Goal: Transaction & Acquisition: Purchase product/service

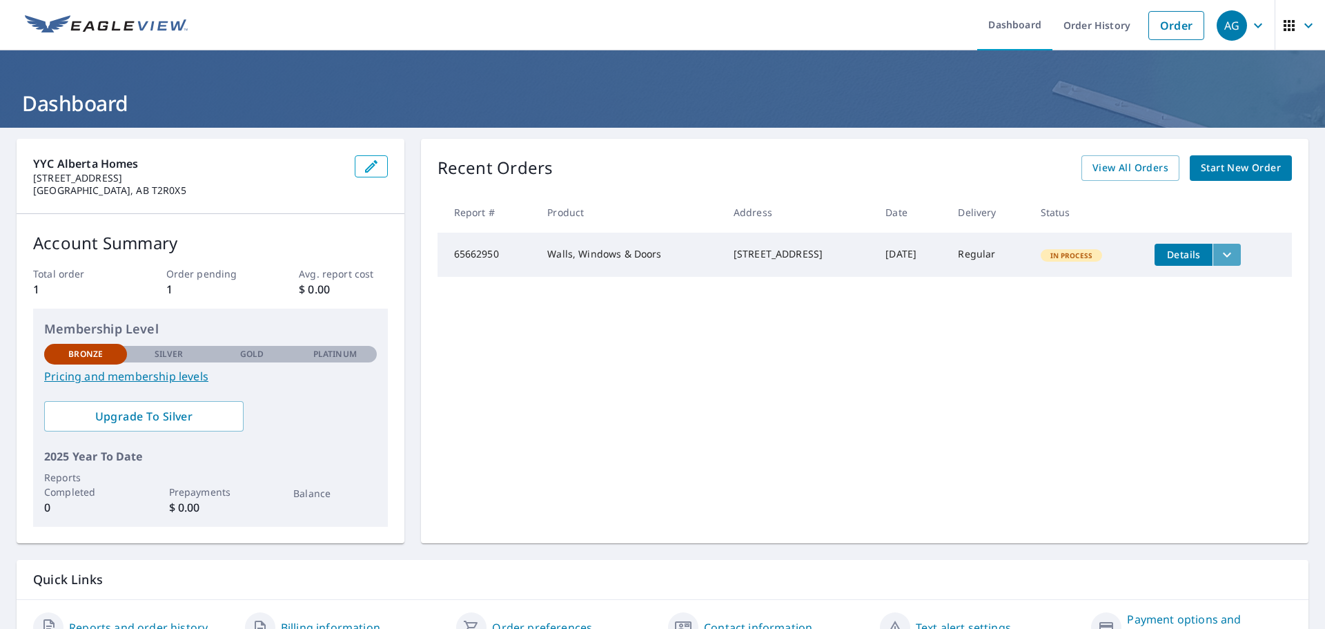
click at [1235, 256] on icon "filesDropdownBtn-65662950" at bounding box center [1227, 254] width 17 height 17
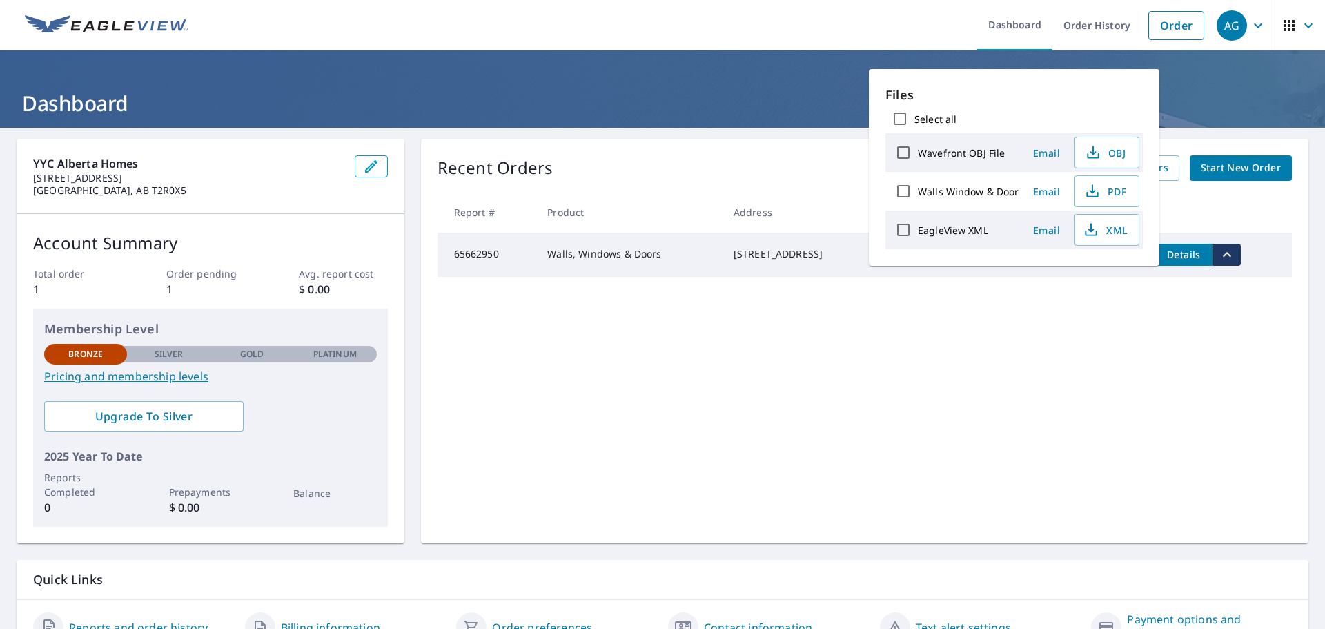
click at [1091, 392] on div "Recent Orders View All Orders Start New Order Report # Product Address Date Del…" at bounding box center [864, 341] width 887 height 404
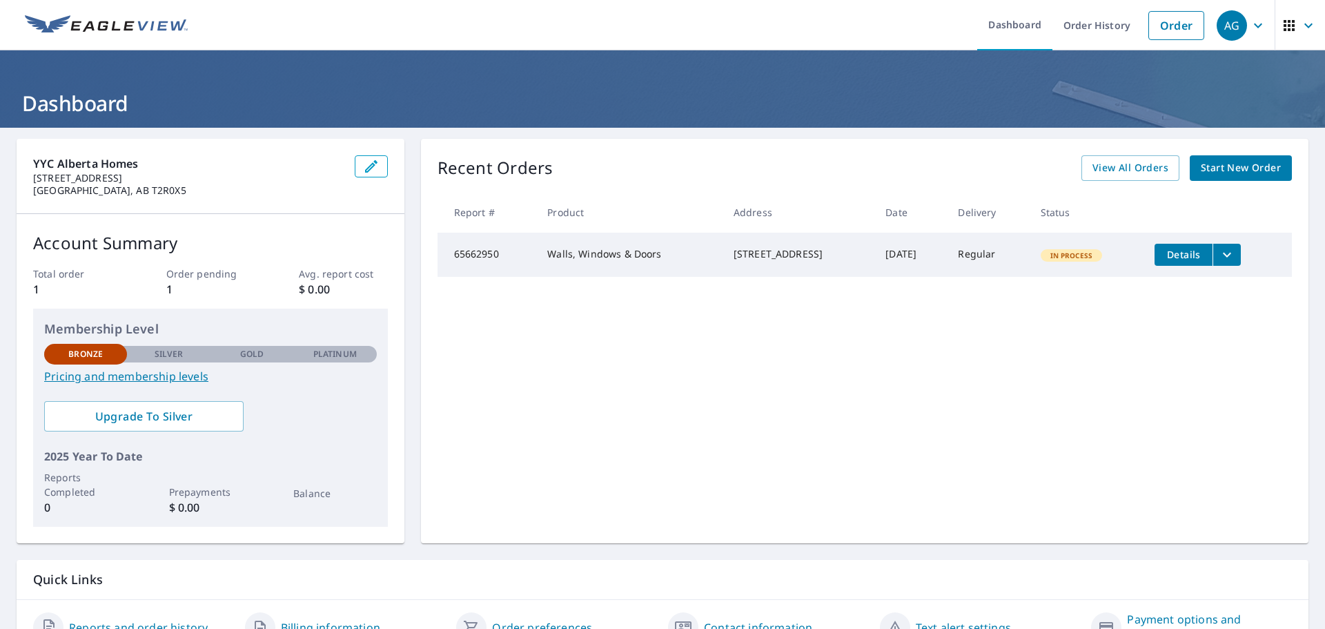
click at [1244, 166] on span "Start New Order" at bounding box center [1241, 167] width 80 height 17
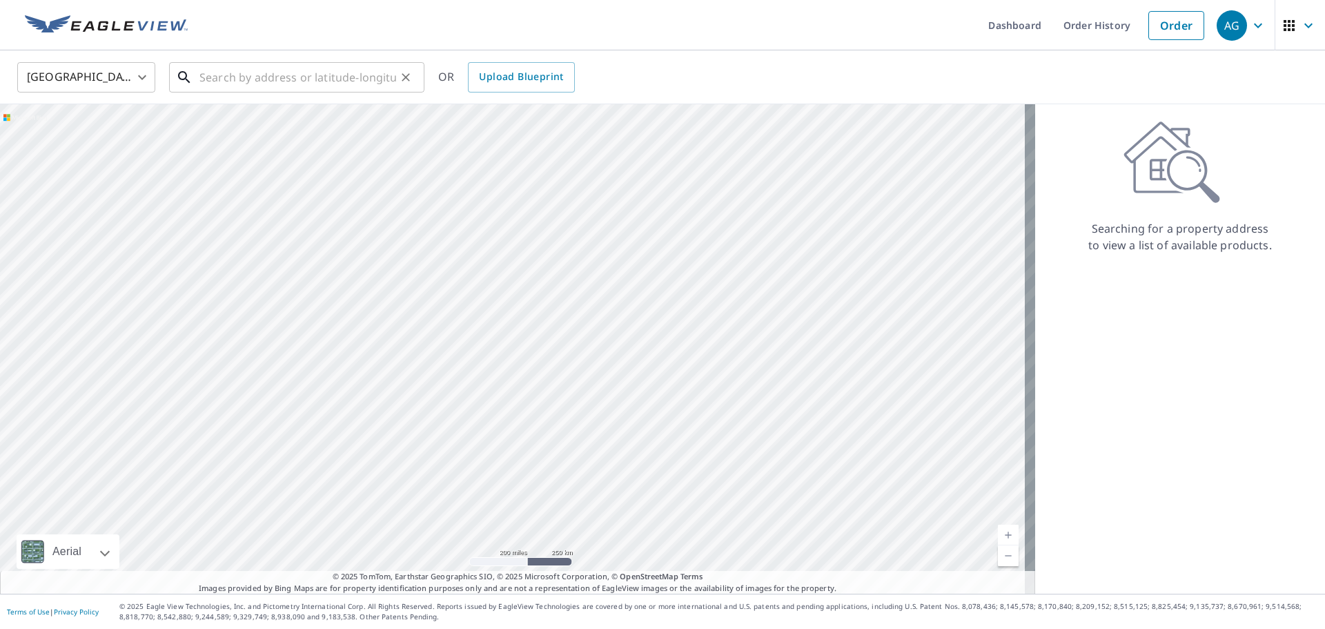
click at [324, 81] on input "text" at bounding box center [297, 77] width 197 height 39
paste input "Test SQ"
type input "Test SQ"
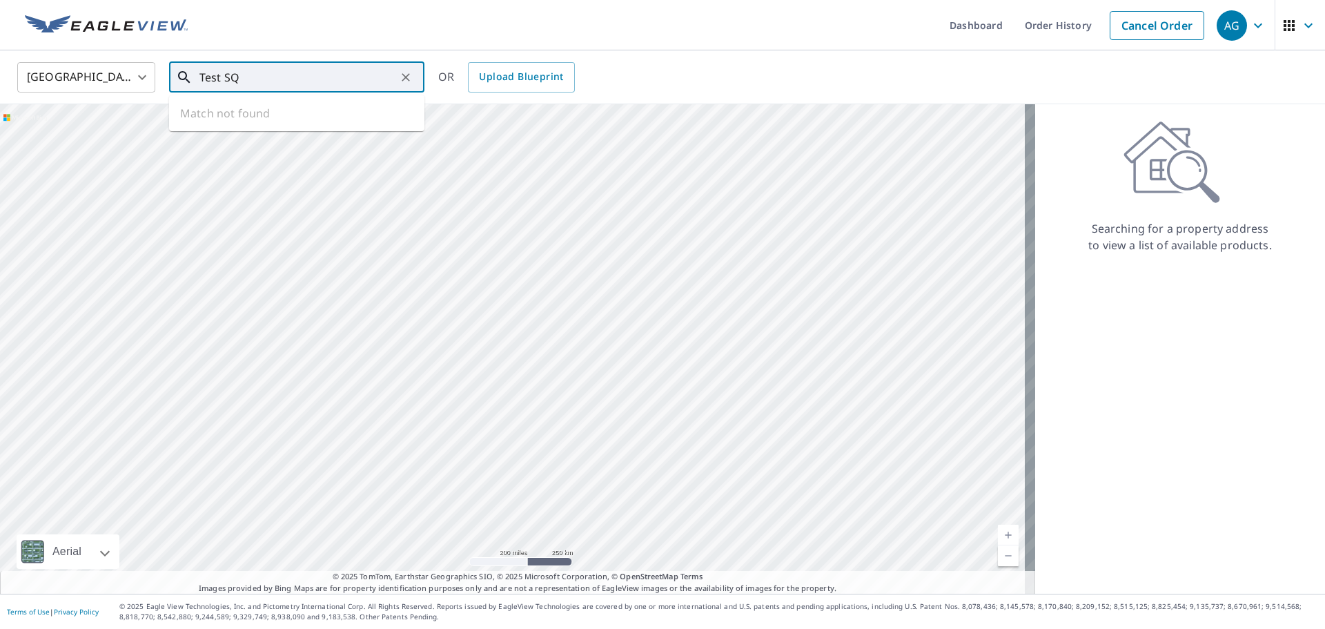
click at [136, 81] on div "United States [GEOGRAPHIC_DATA] ​ Test SQ ​ Match not found OR Upload Blueprint" at bounding box center [657, 77] width 1301 height 32
click at [126, 67] on body "AG AG Dashboard Order History Cancel Order AG [GEOGRAPHIC_DATA] US ​ ​ OR Uploa…" at bounding box center [662, 314] width 1325 height 629
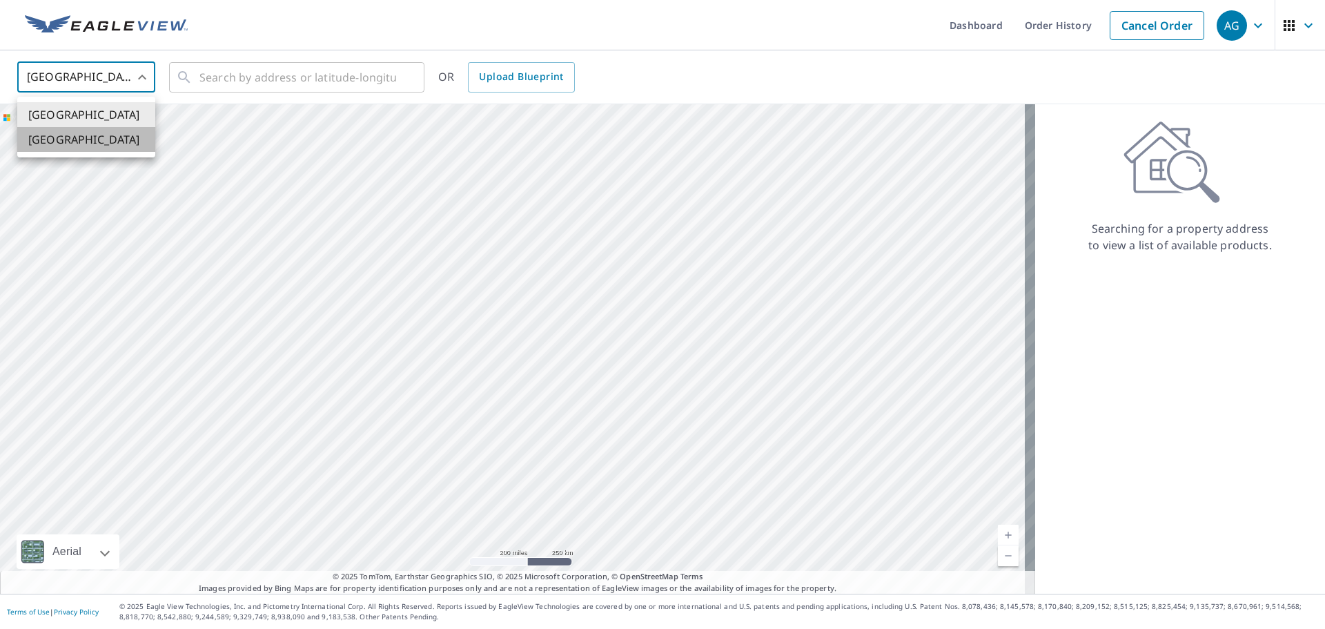
click at [85, 138] on li "[GEOGRAPHIC_DATA]" at bounding box center [86, 139] width 138 height 25
type input "CA"
click at [275, 86] on input "text" at bounding box center [297, 77] width 197 height 39
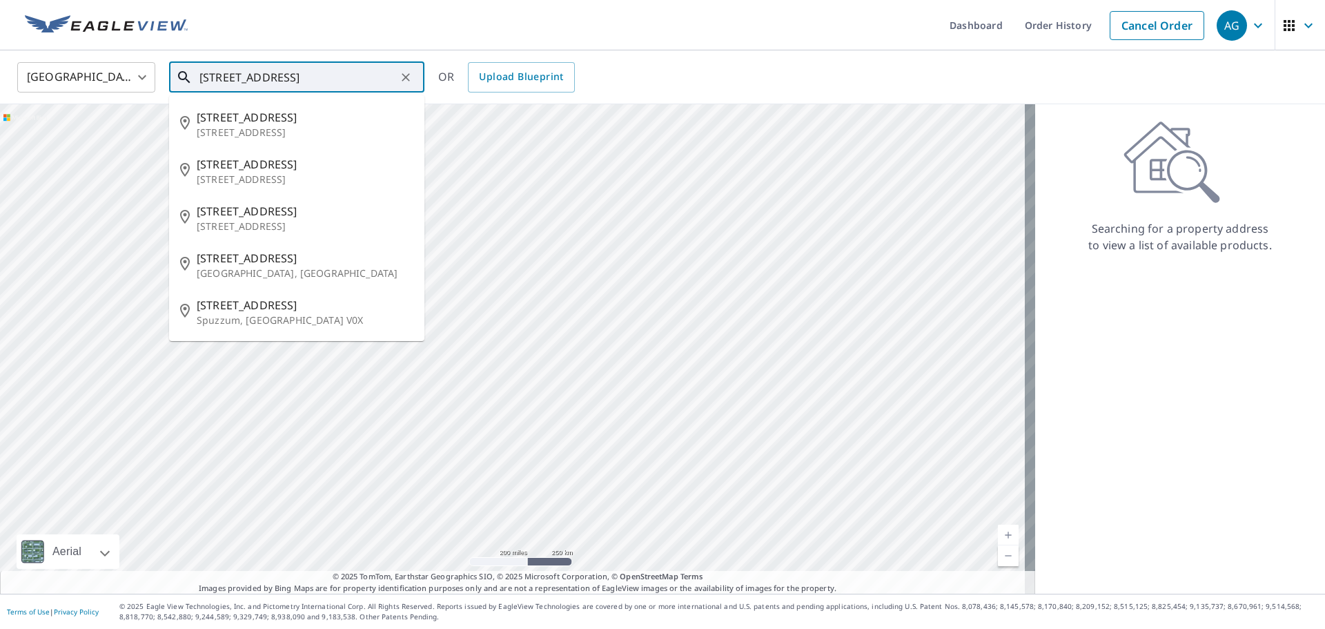
type input "[STREET_ADDRESS]"
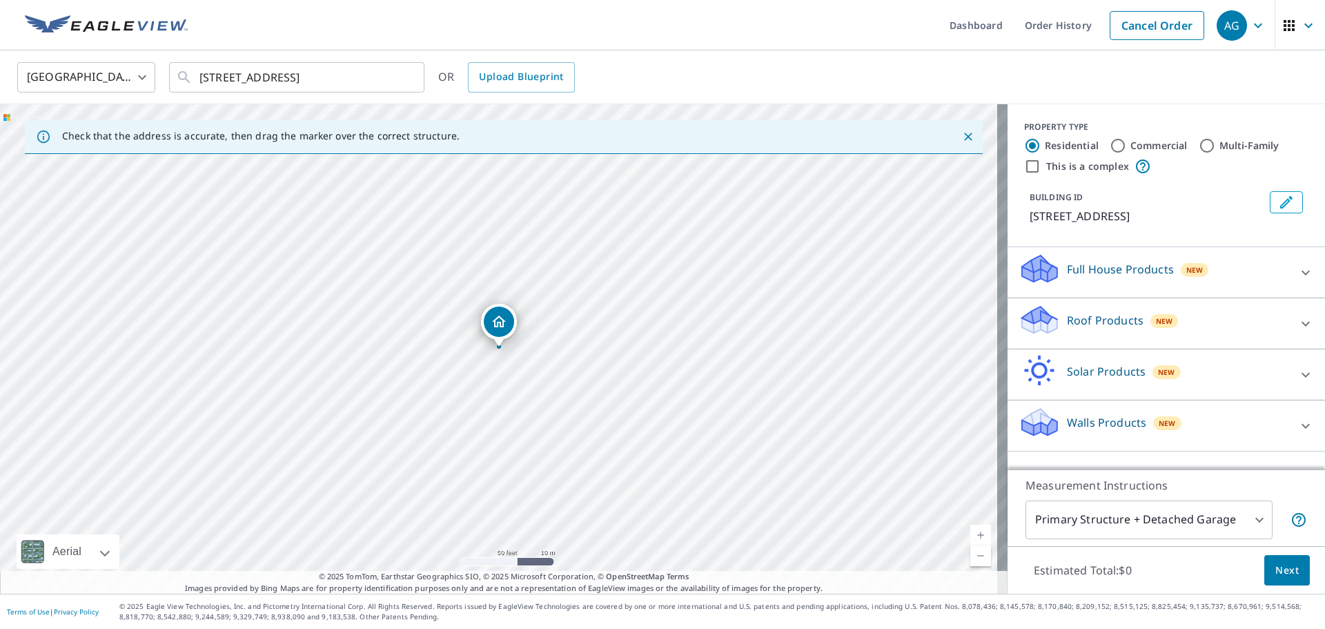
click at [1124, 324] on p "Roof Products" at bounding box center [1105, 320] width 77 height 17
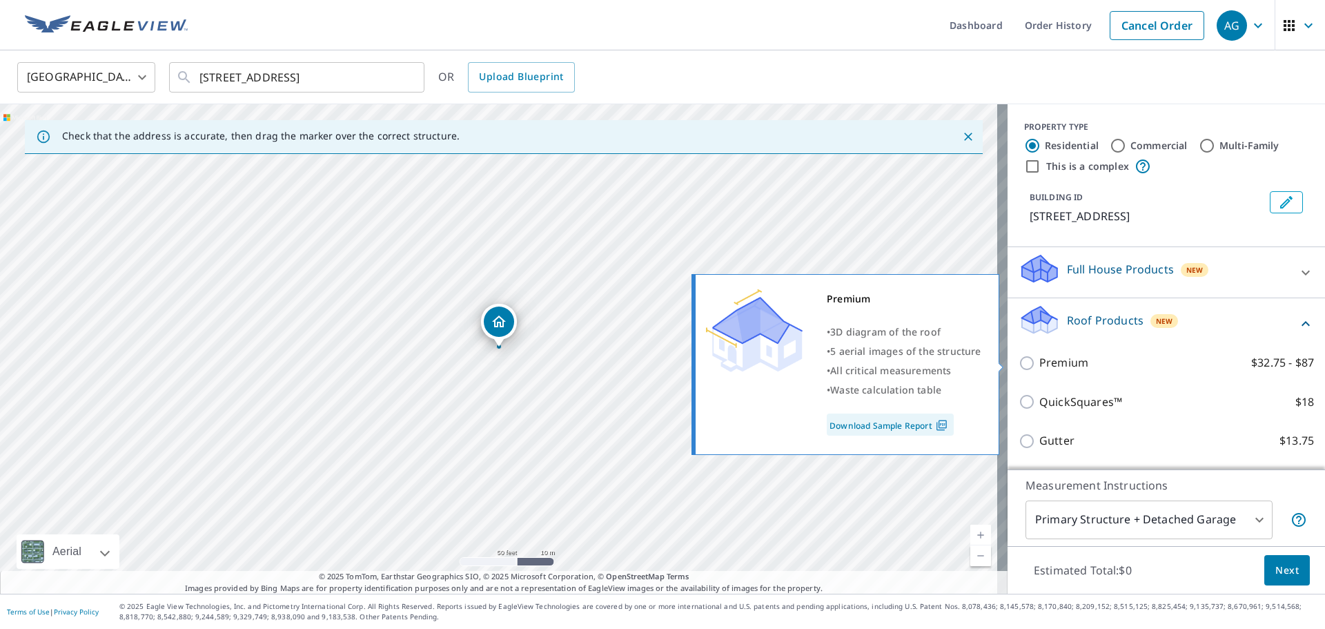
click at [1047, 365] on p "Premium" at bounding box center [1063, 362] width 49 height 17
click at [1039, 365] on input "Premium $32.75 - $87" at bounding box center [1028, 363] width 21 height 17
checkbox input "true"
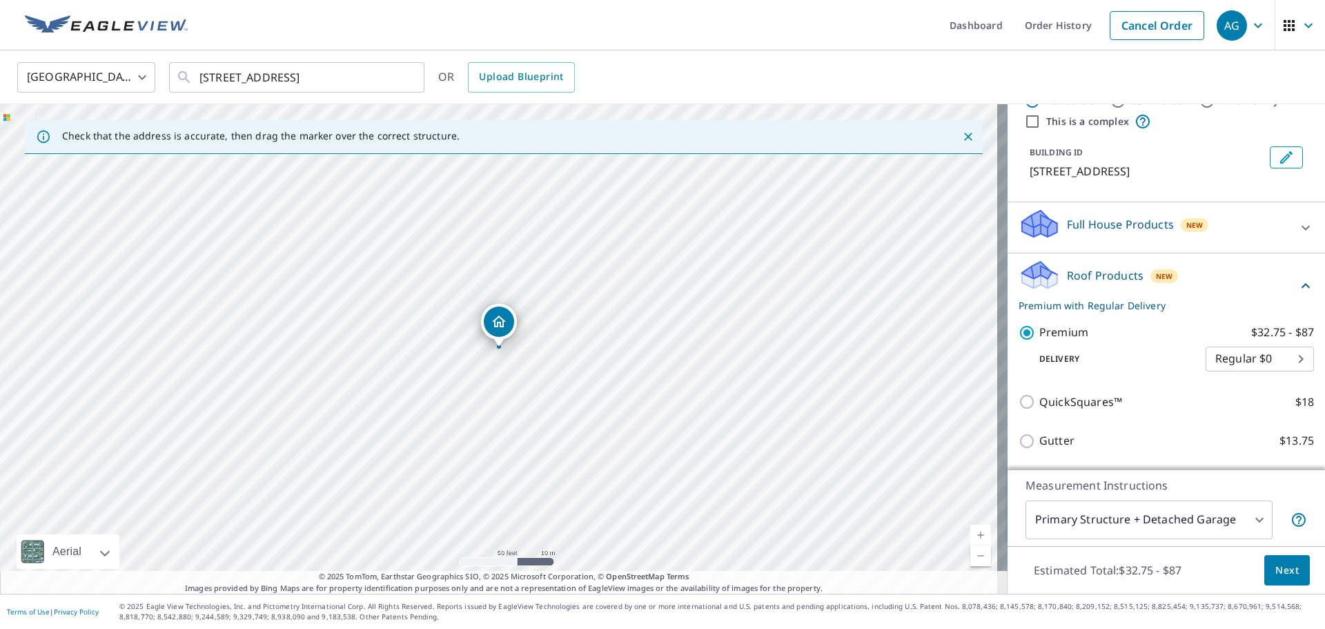
scroll to position [69, 0]
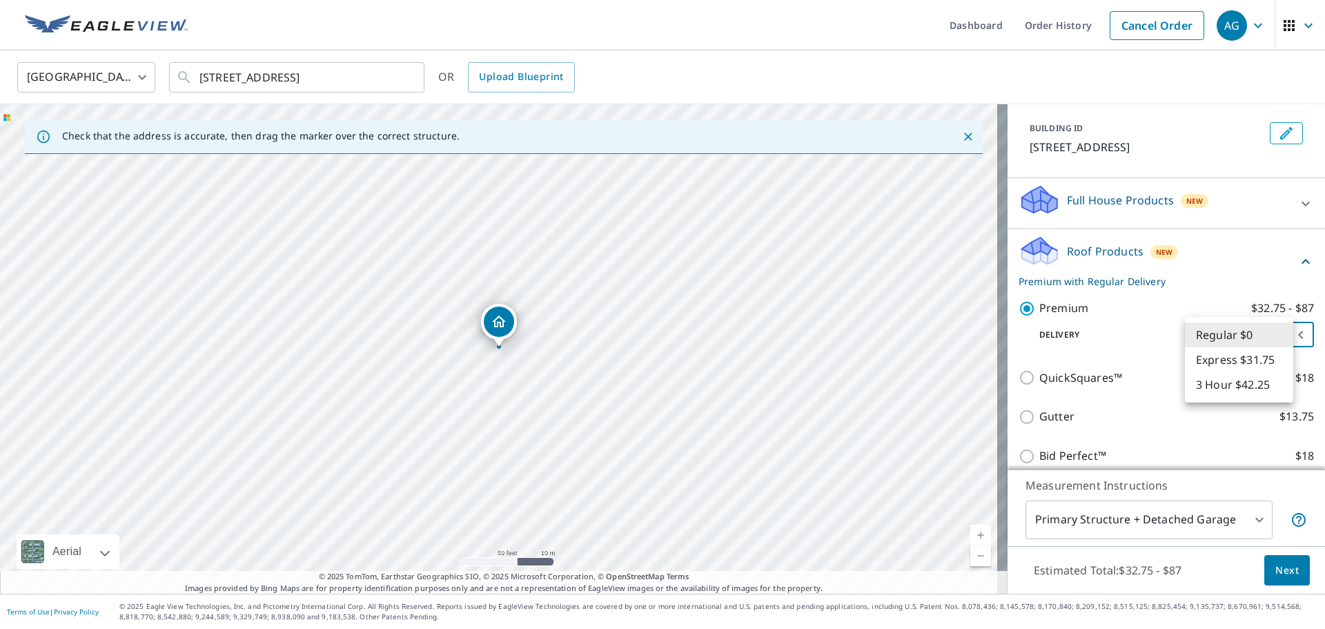
click at [1239, 338] on body "AG AG Dashboard Order History Cancel Order AG Canada CA ​ [STREET_ADDRESS] ​ OR…" at bounding box center [662, 314] width 1325 height 629
click at [1241, 517] on div at bounding box center [662, 314] width 1325 height 629
click at [1249, 517] on body "AG AG Dashboard Order History Cancel Order AG Canada CA ​ [STREET_ADDRESS] ​ OR…" at bounding box center [662, 314] width 1325 height 629
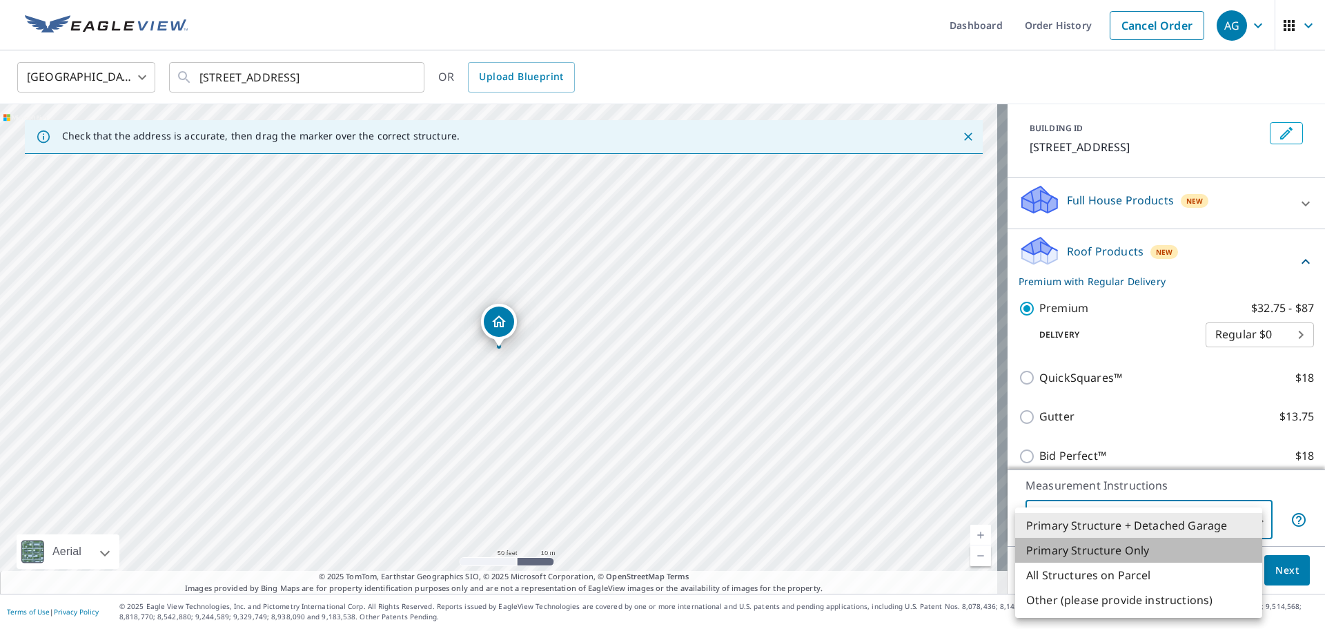
click at [1127, 549] on li "Primary Structure Only" at bounding box center [1138, 549] width 247 height 25
type input "2"
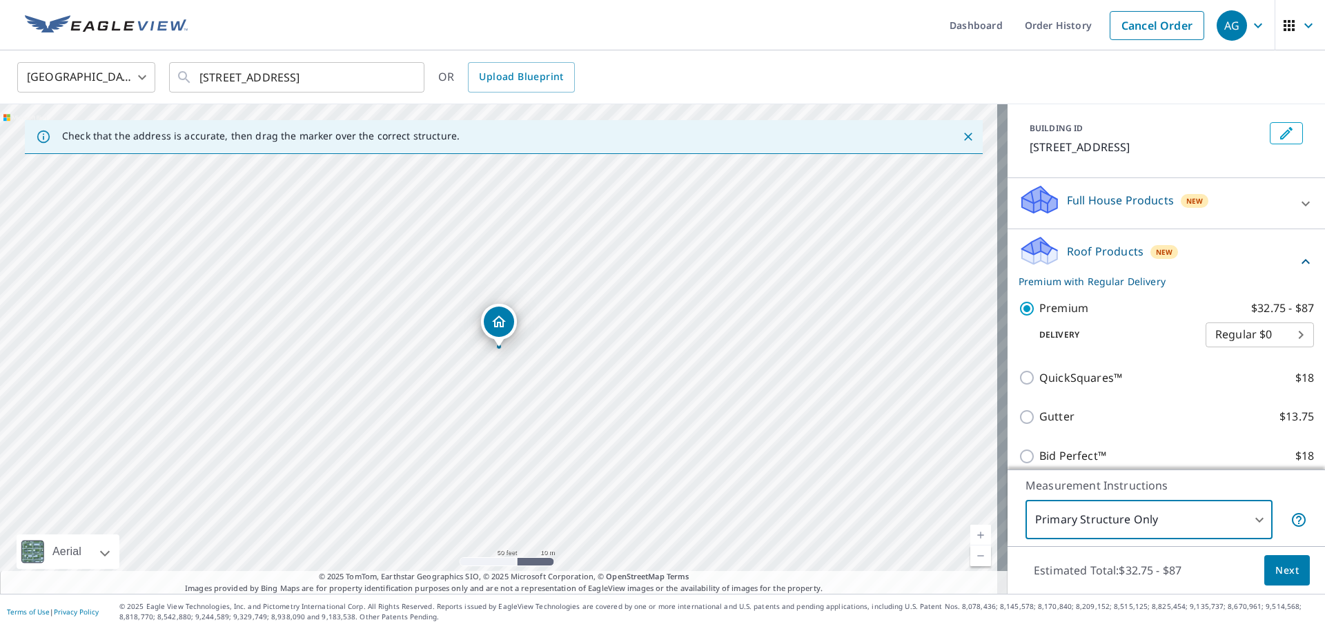
click at [1142, 70] on div "[GEOGRAPHIC_DATA] [GEOGRAPHIC_DATA] ​ [STREET_ADDRESS] ​ OR Upload Blueprint" at bounding box center [657, 77] width 1301 height 32
